Goal: Navigation & Orientation: Find specific page/section

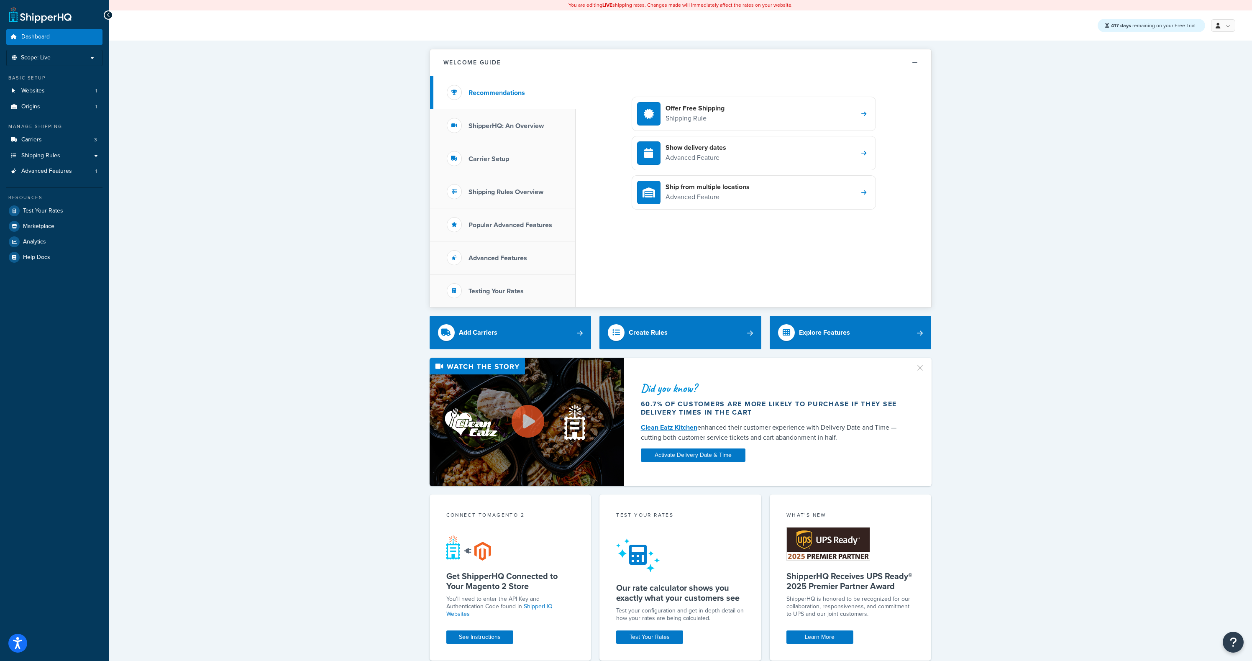
click at [310, 157] on div "Welcome Guide Recommendations ShipperHQ: An Overview Carrier Setup Shipping Rul…" at bounding box center [680, 541] width 1143 height 1001
click at [71, 93] on link "Websites 1" at bounding box center [54, 90] width 96 height 15
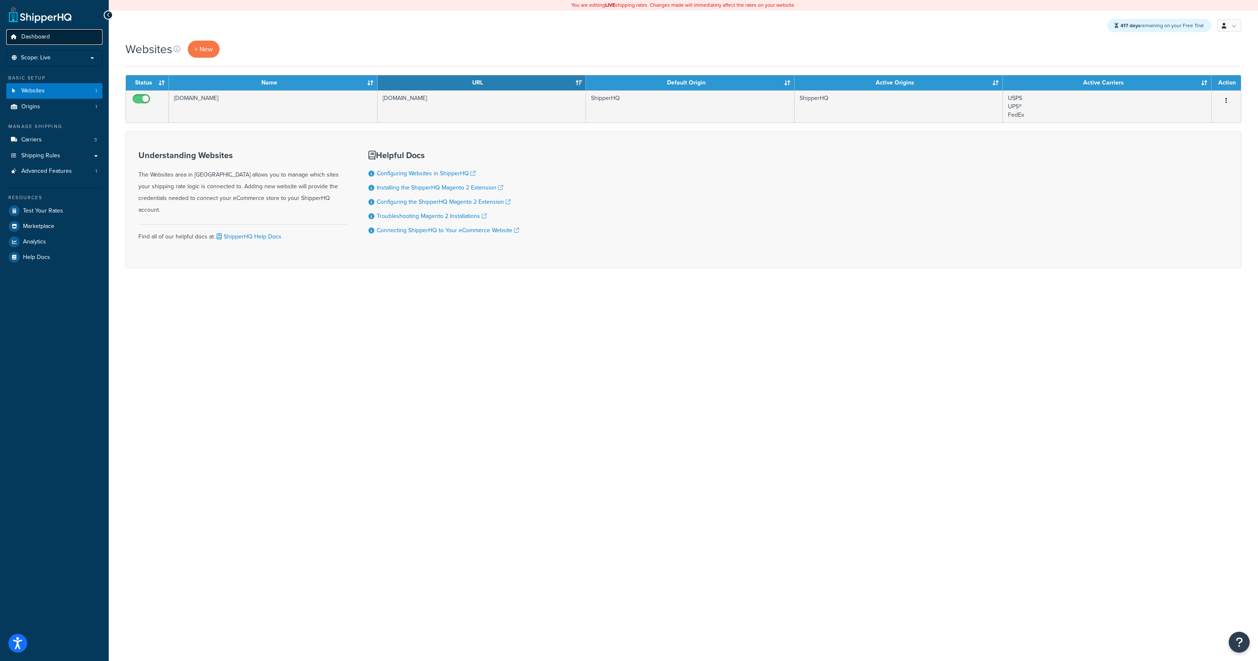
click at [33, 41] on span "Dashboard" at bounding box center [35, 36] width 28 height 7
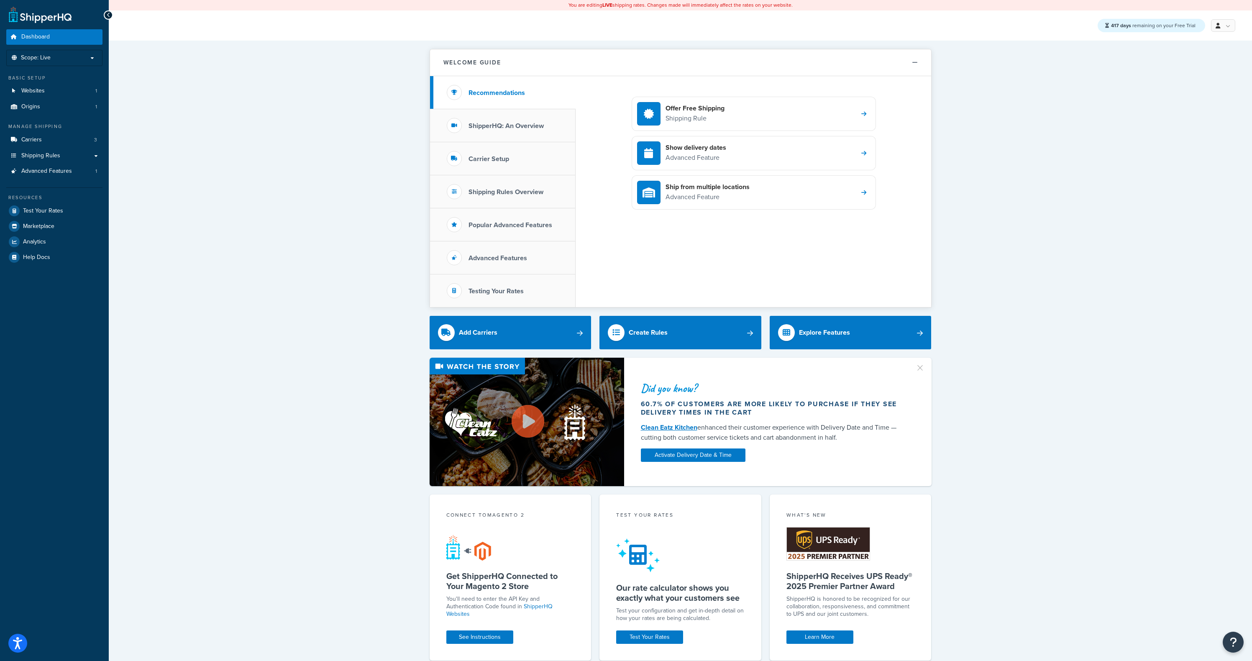
click at [206, 159] on div "Welcome Guide Recommendations ShipperHQ: An Overview Carrier Setup Shipping Rul…" at bounding box center [680, 541] width 1143 height 1001
click at [212, 135] on div "Welcome Guide Recommendations ShipperHQ: An Overview Carrier Setup Shipping Rul…" at bounding box center [680, 541] width 1143 height 1001
click at [38, 86] on link "Websites 1" at bounding box center [54, 90] width 96 height 15
click at [254, 138] on div "Welcome Guide Recommendations ShipperHQ: An Overview Carrier Setup Shipping Rul…" at bounding box center [680, 541] width 1143 height 1001
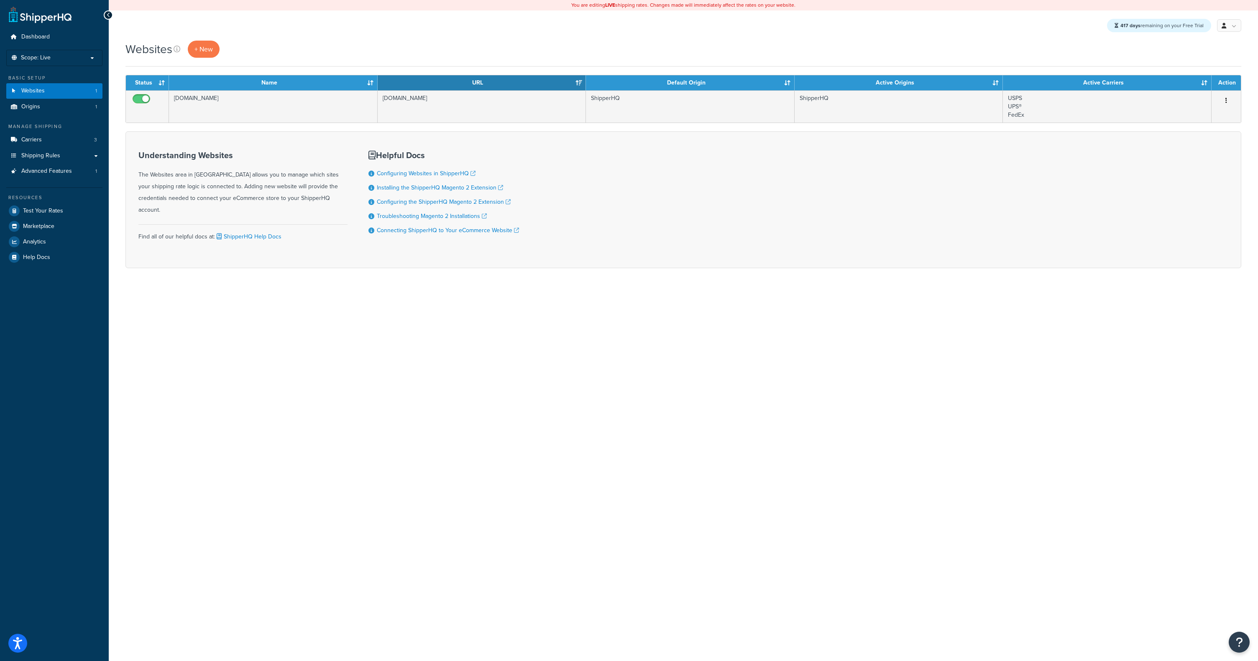
click at [323, 405] on div "You are editing LIVE shipping rates. Changes made will immediately affect the r…" at bounding box center [683, 330] width 1149 height 661
